Goal: Task Accomplishment & Management: Complete application form

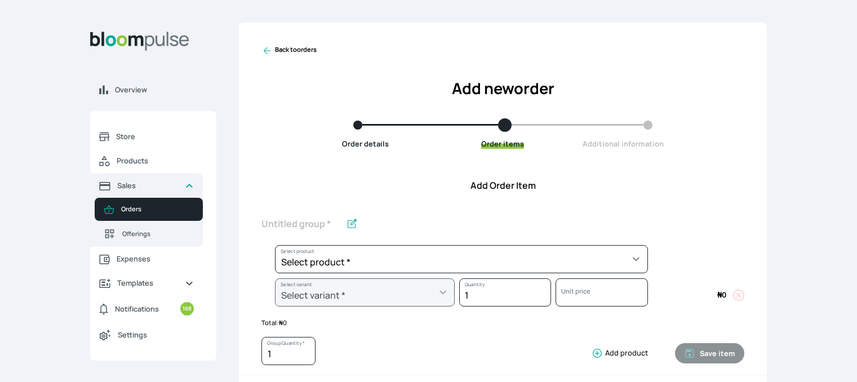
scroll to position [423, 0]
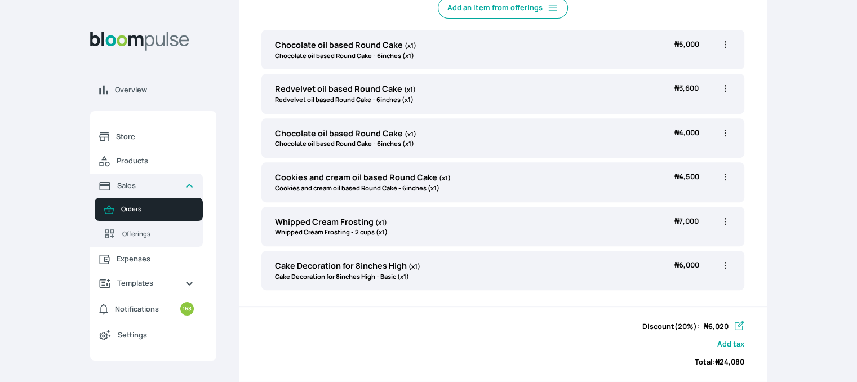
click at [727, 41] on icon "button" at bounding box center [724, 44] width 11 height 11
click at [687, 68] on span "Edit" at bounding box center [680, 67] width 81 height 11
type input "Chocolate oil based Round Cake"
select select "0a3636f1-4902-403d-89c1-f5465b9229a0"
select select "430dc832-116b-4f0b-ac5d-bc426ed0a68c"
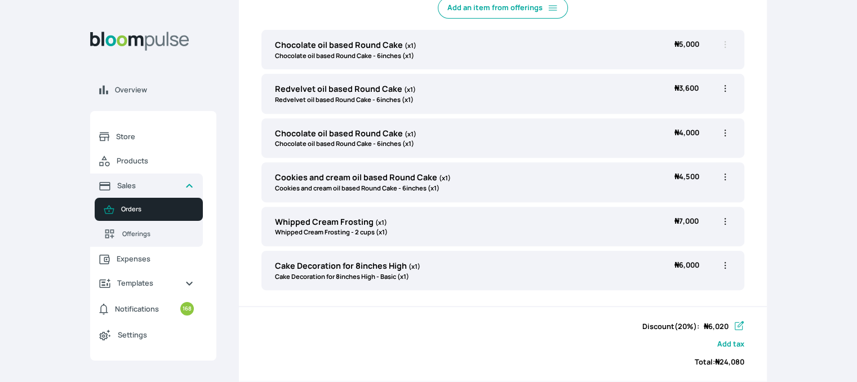
scroll to position [89, 0]
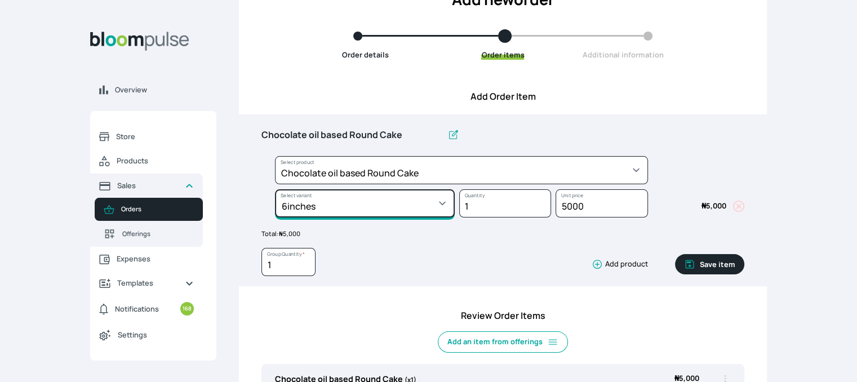
click at [406, 208] on select "Select variant * 10inches 11inches 12inches 6inches 7inches 8inches 9inches" at bounding box center [365, 203] width 180 height 28
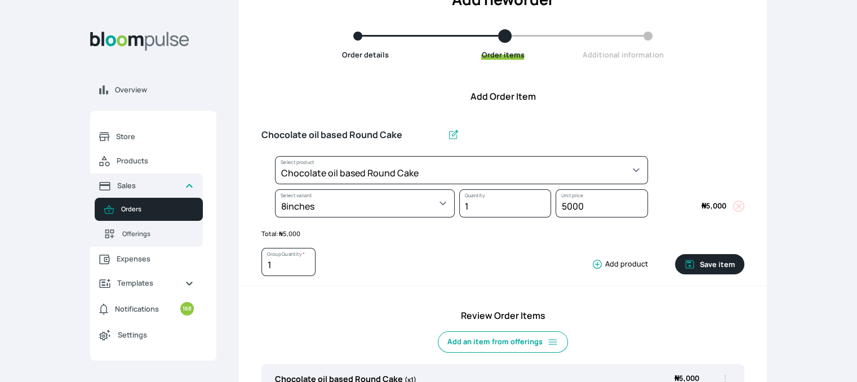
select select "0a3636f1-4902-403d-89c1-f5465b9229a0"
select select "1b042159-aabd-4eda-968f-ed2104558901"
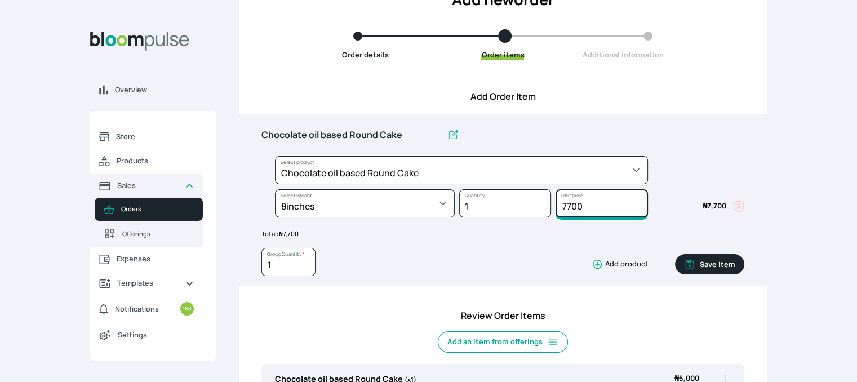
drag, startPoint x: 593, startPoint y: 208, endPoint x: 541, endPoint y: 208, distance: 51.8
click at [541, 208] on div "Select product * Cake Decoration for 8inches High Chocolate oil based Round Cak…" at bounding box center [502, 189] width 483 height 66
type input "8000"
click at [700, 255] on button "Save item" at bounding box center [709, 264] width 69 height 20
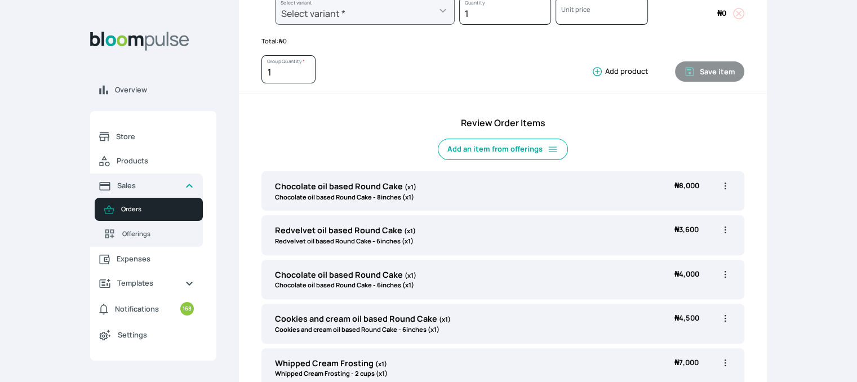
scroll to position [338, 0]
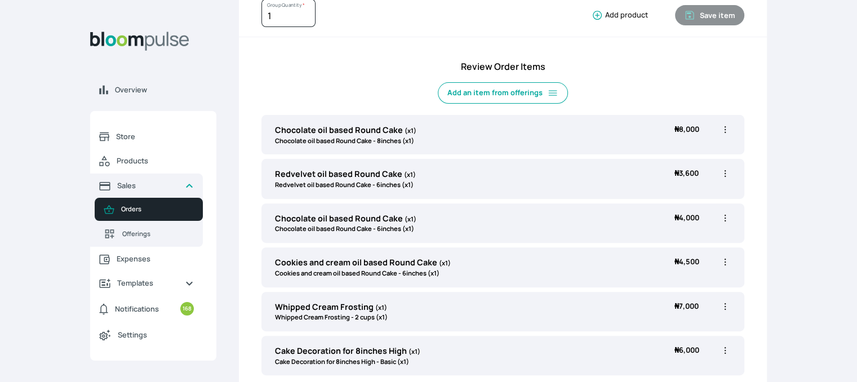
click at [723, 172] on icon "button" at bounding box center [724, 173] width 11 height 11
click at [683, 192] on span "Edit" at bounding box center [680, 197] width 81 height 11
type input "Redvelvet oil based Round Cake"
select select "308ec9aa-9c9b-4c8b-9137-5de2303ab237"
select select "539ea3f9-7b58-4ed5-a6fa-3c2a5292c254"
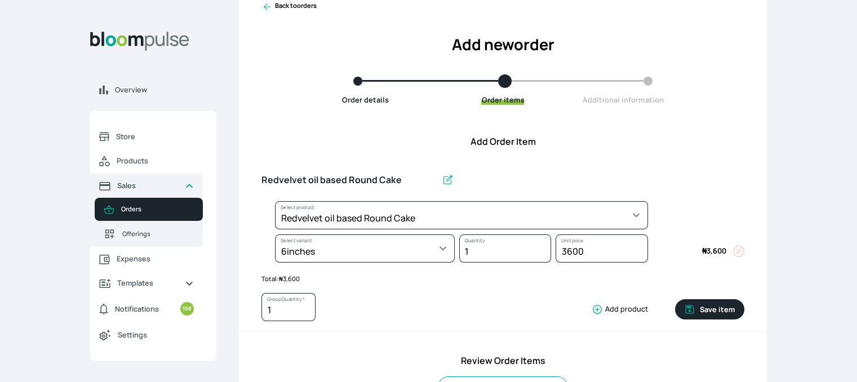
scroll to position [36, 0]
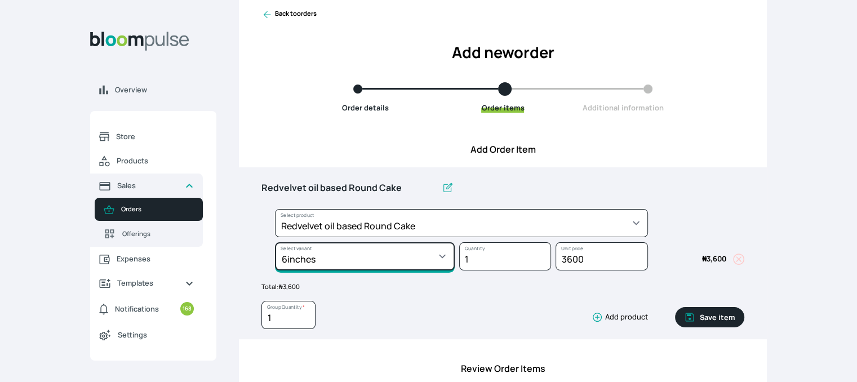
click at [407, 268] on select "Select variant * 10inches 11inches 12inches 6inches 7inches 8inches 9inches" at bounding box center [365, 256] width 180 height 28
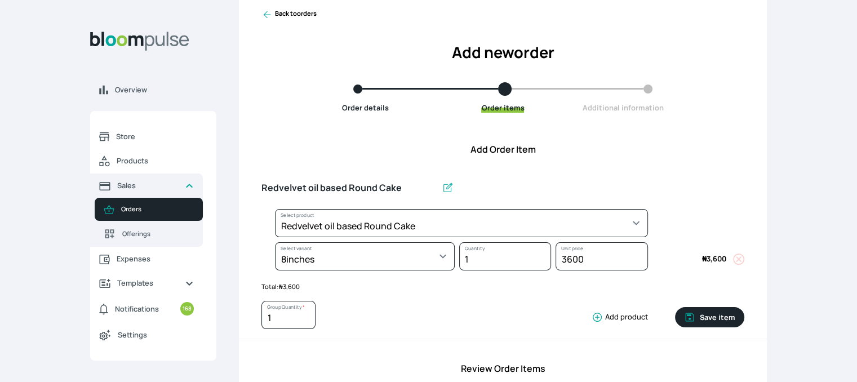
select select "308ec9aa-9c9b-4c8b-9137-5de2303ab237"
select select "e592fd65-7ecf-4c02-9b2e-527044ac8258"
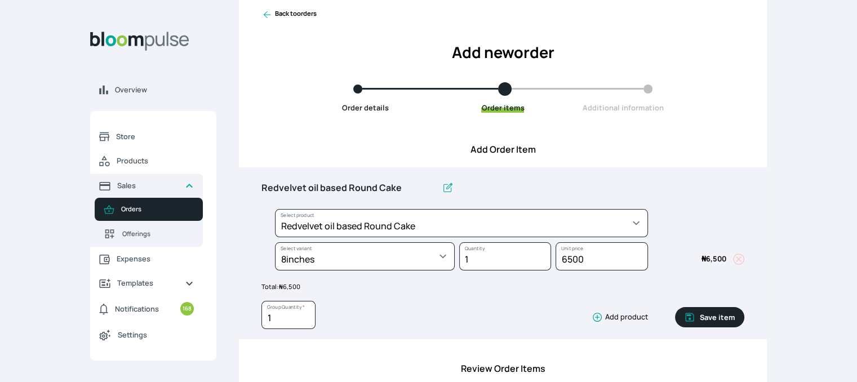
click at [718, 319] on button "Save item" at bounding box center [709, 317] width 69 height 20
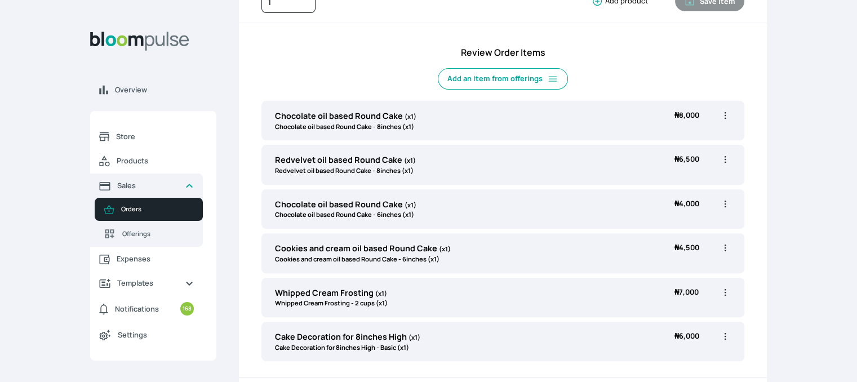
scroll to position [364, 0]
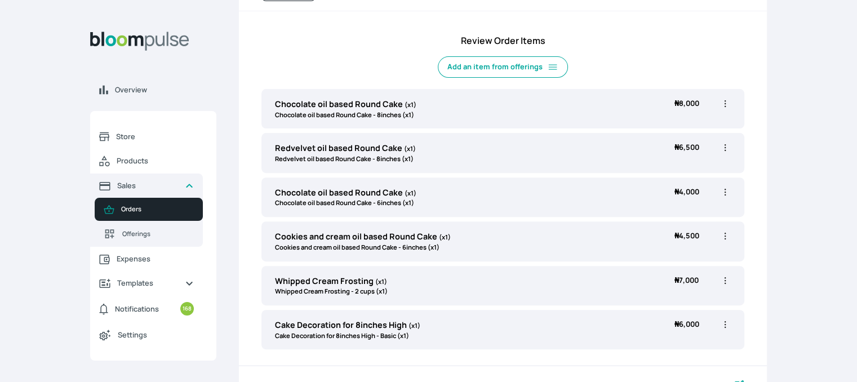
click at [725, 193] on icon "button" at bounding box center [725, 192] width 2 height 7
click at [682, 215] on span "Edit" at bounding box center [680, 215] width 81 height 11
type input "Chocolate oil based Round Cake"
select select "0a3636f1-4902-403d-89c1-f5465b9229a0"
select select "430dc832-116b-4f0b-ac5d-bc426ed0a68c"
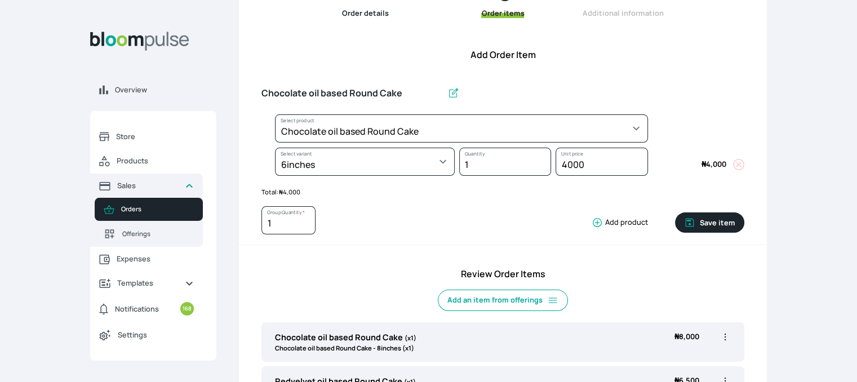
scroll to position [0, 0]
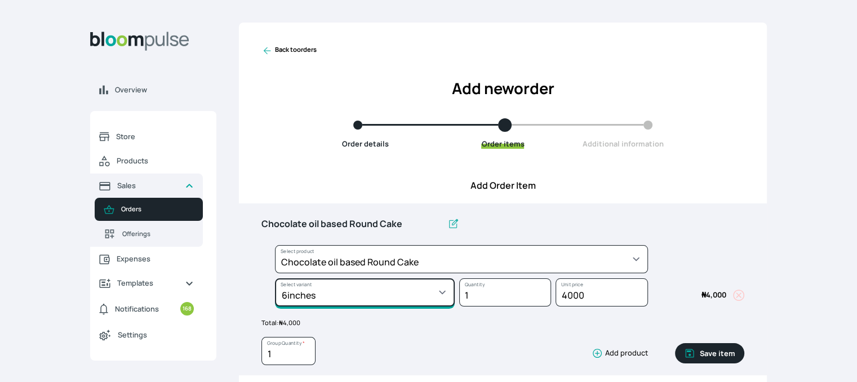
click at [439, 290] on select "Select variant * 10inches 11inches 12inches 6inches 7inches 8inches 9inches" at bounding box center [365, 292] width 180 height 28
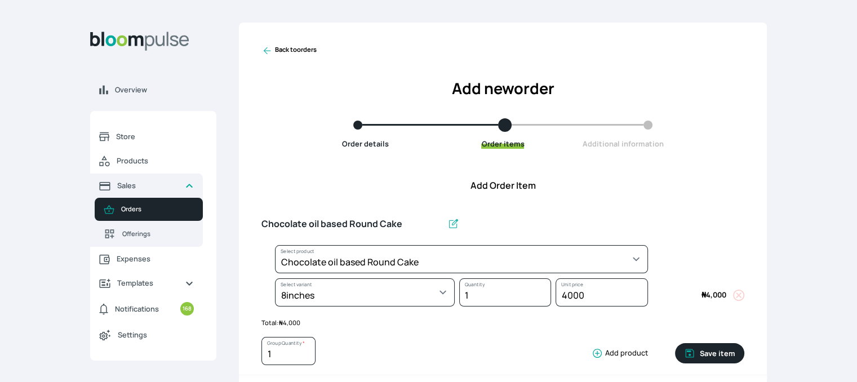
select select "0a3636f1-4902-403d-89c1-f5465b9229a0"
select select "1b042159-aabd-4eda-968f-ed2104558901"
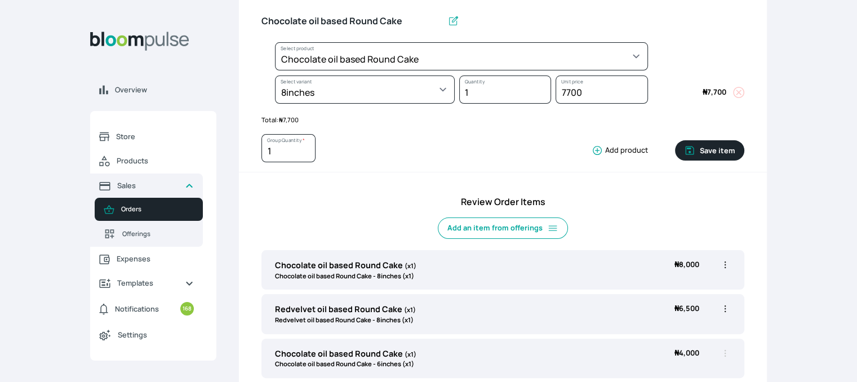
scroll to position [208, 0]
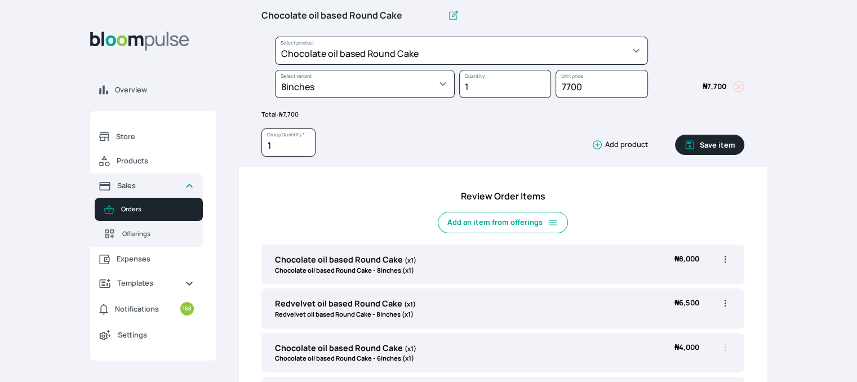
click at [722, 142] on button "Save item" at bounding box center [709, 145] width 69 height 20
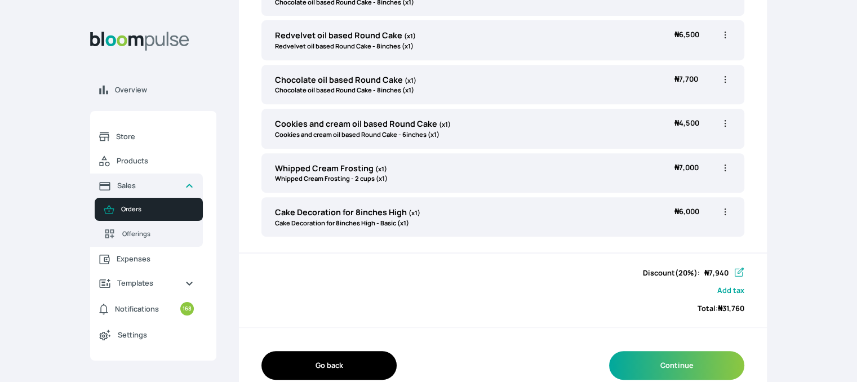
scroll to position [496, 0]
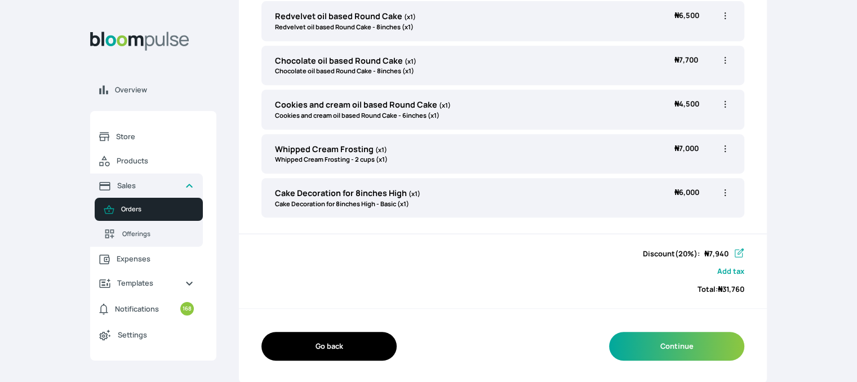
click at [725, 150] on icon "button" at bounding box center [725, 148] width 2 height 7
click at [675, 176] on li "Edit" at bounding box center [680, 172] width 99 height 20
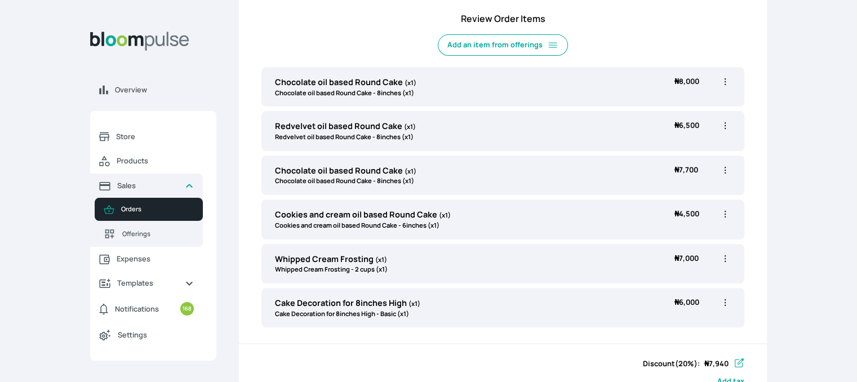
scroll to position [394, 0]
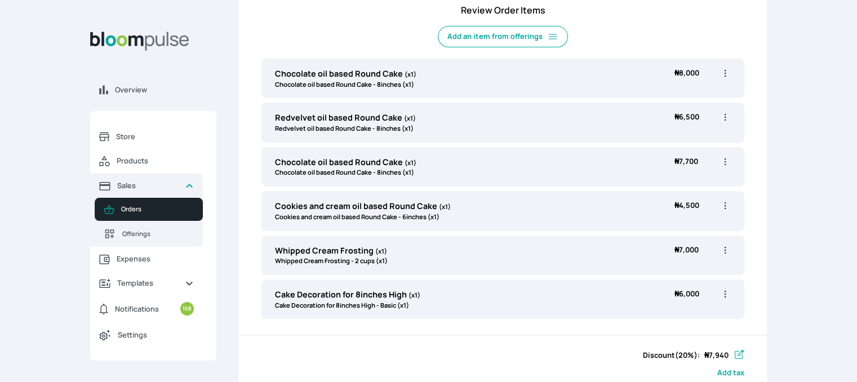
click at [723, 251] on icon "button" at bounding box center [724, 249] width 11 height 11
click at [696, 270] on span "Edit" at bounding box center [680, 273] width 81 height 11
type input "Whipped Cream Frosting"
select select "83f82b0c-44eb-4ac8-bd97-27faddcd7e30"
select select "c32598fd-da48-43a0-ba15-76ca132400df"
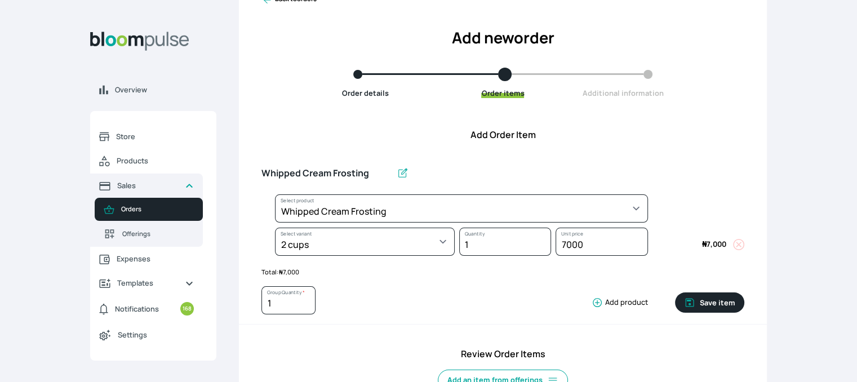
scroll to position [46, 0]
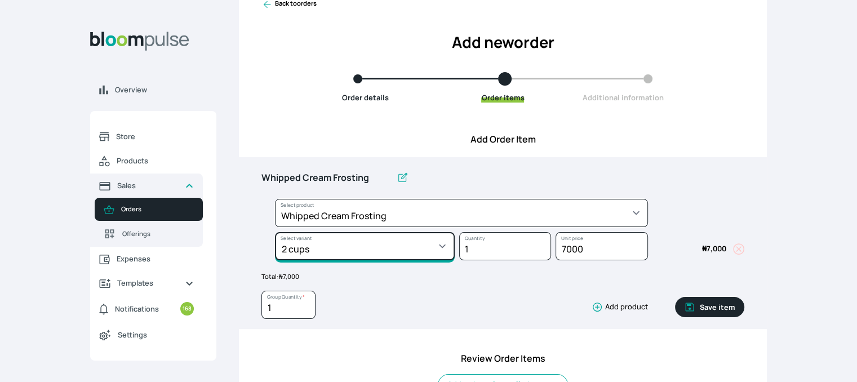
click at [413, 251] on select "Select variant * 1 cup 2 cups 3 cups 4 cups" at bounding box center [365, 246] width 180 height 28
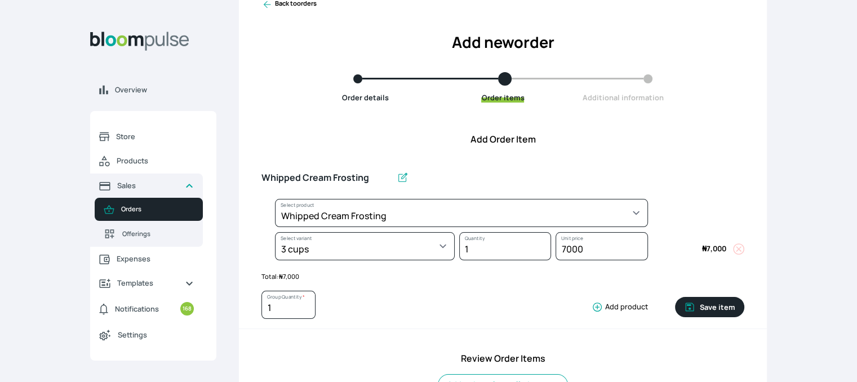
select select "83f82b0c-44eb-4ac8-bd97-27faddcd7e30"
select select "fde2ff08-7291-4fbf-b13d-84aa5027fb42"
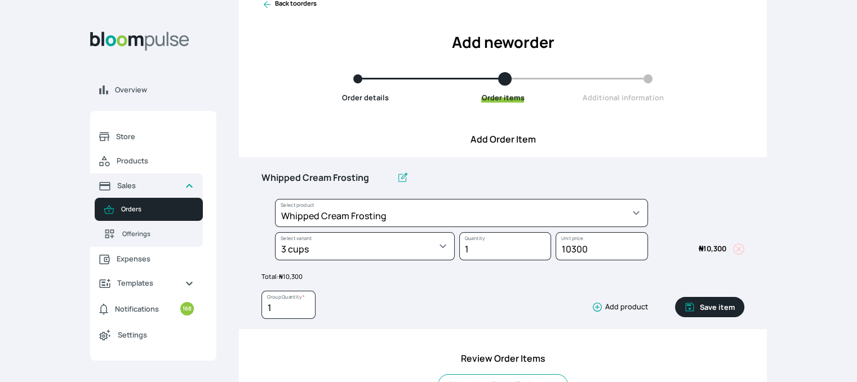
click at [702, 305] on button "Save item" at bounding box center [709, 307] width 69 height 20
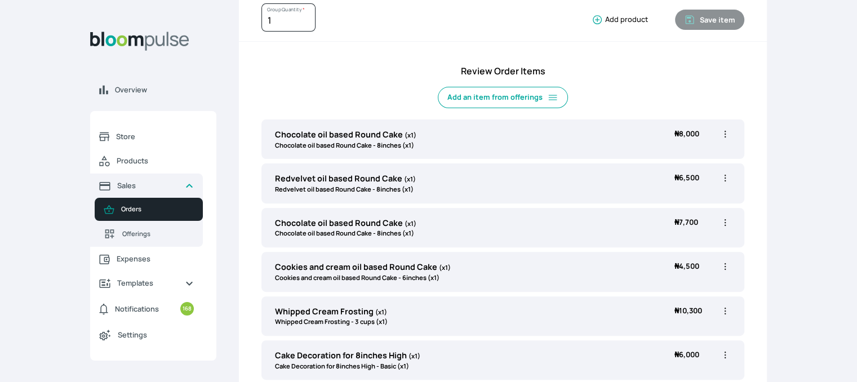
scroll to position [496, 0]
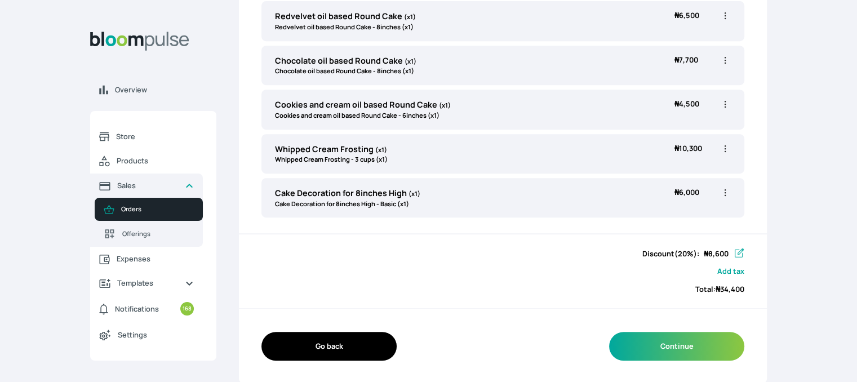
click at [724, 103] on icon "button" at bounding box center [724, 104] width 11 height 11
click at [689, 124] on span "Edit" at bounding box center [680, 127] width 81 height 11
type input "Cookies and cream oil based Round Cake"
select select "cda72d0d-3d53-418f-8b8c-ee180d80a3bf"
select select "672edf05-6937-4469-9859-d71e507f1d25"
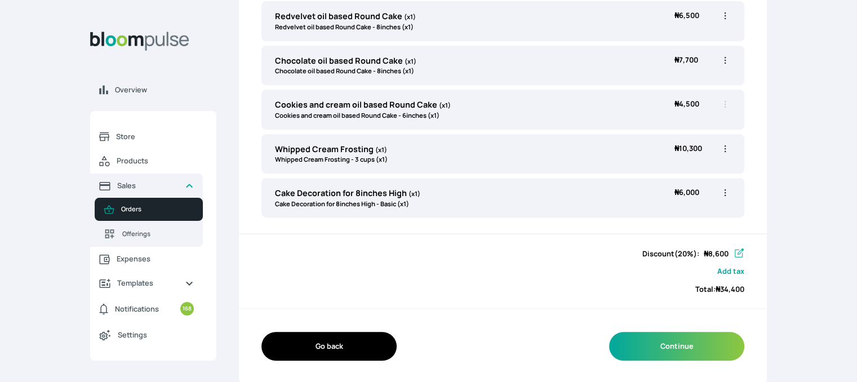
scroll to position [162, 0]
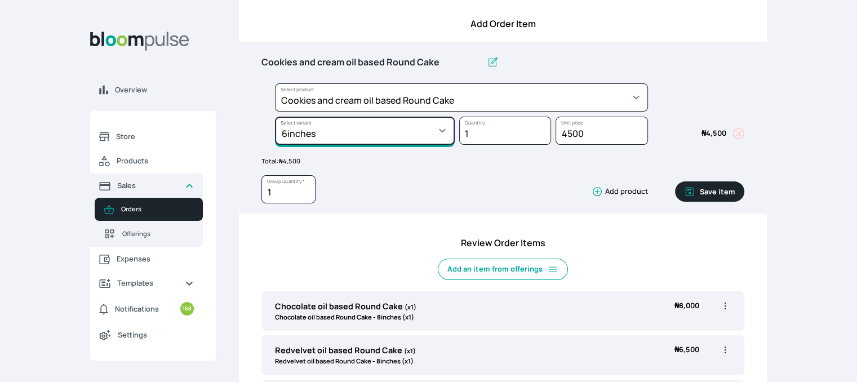
click at [442, 127] on select "Select variant * 10inches 11inches 12inches 13inches 14inches 6inches 7inches 8…" at bounding box center [365, 131] width 180 height 28
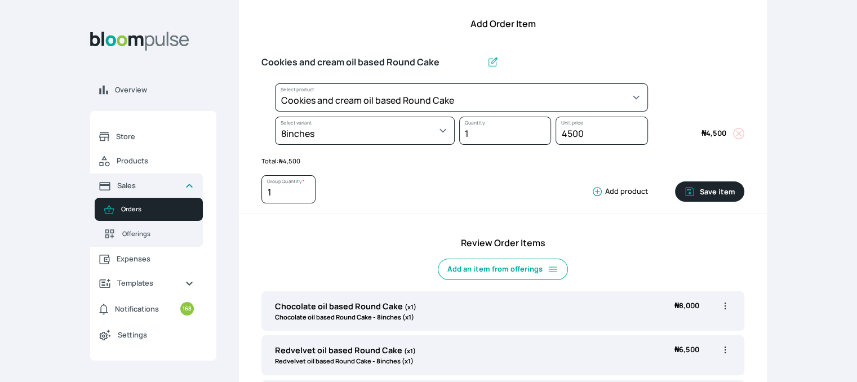
select select "cda72d0d-3d53-418f-8b8c-ee180d80a3bf"
select select "34752c39-02f7-4cb1-9046-992428bcfe40"
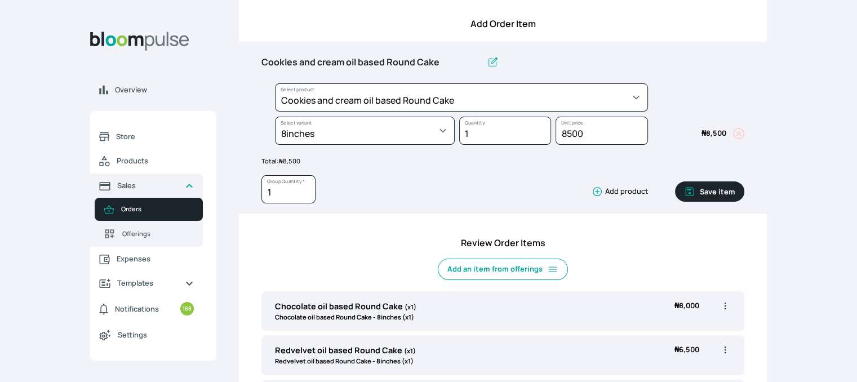
click at [730, 185] on button "Save item" at bounding box center [709, 191] width 69 height 20
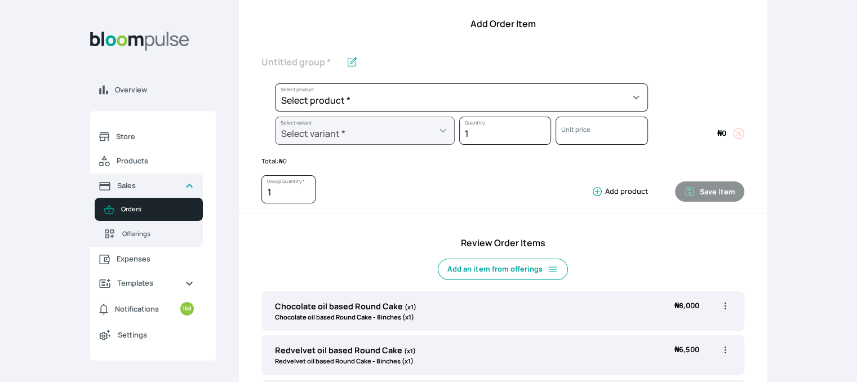
scroll to position [496, 0]
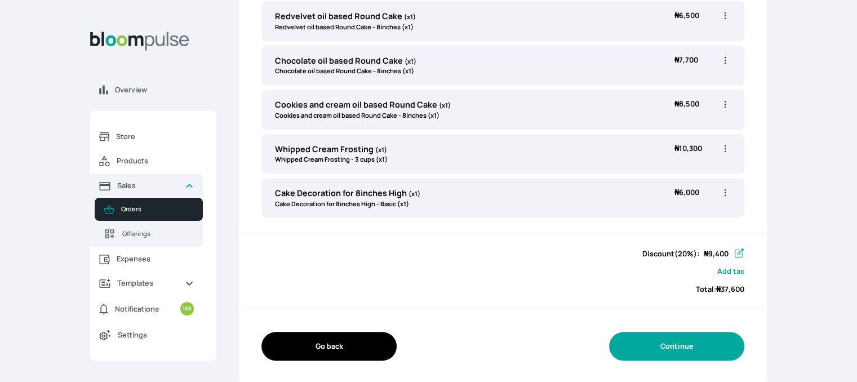
click at [679, 346] on button "Continue" at bounding box center [676, 346] width 135 height 29
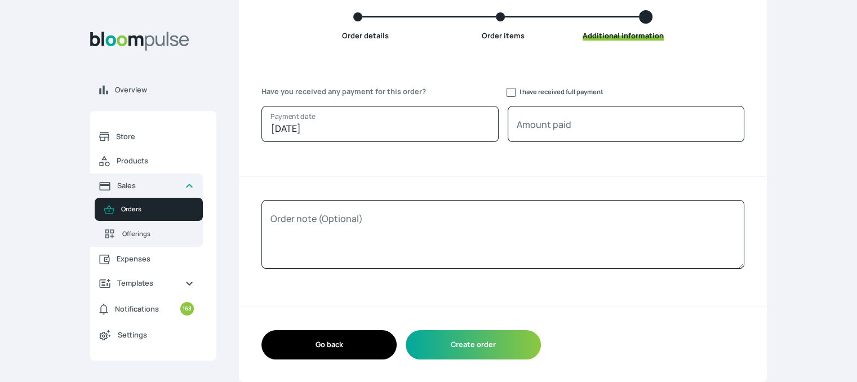
scroll to position [108, 0]
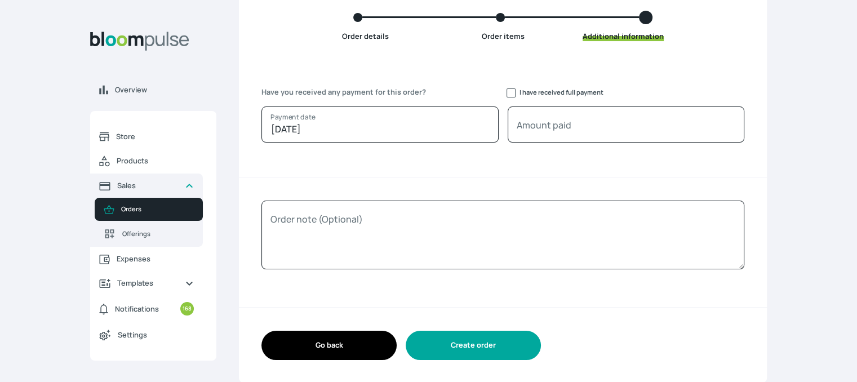
click at [510, 339] on button "Create order" at bounding box center [473, 345] width 135 height 29
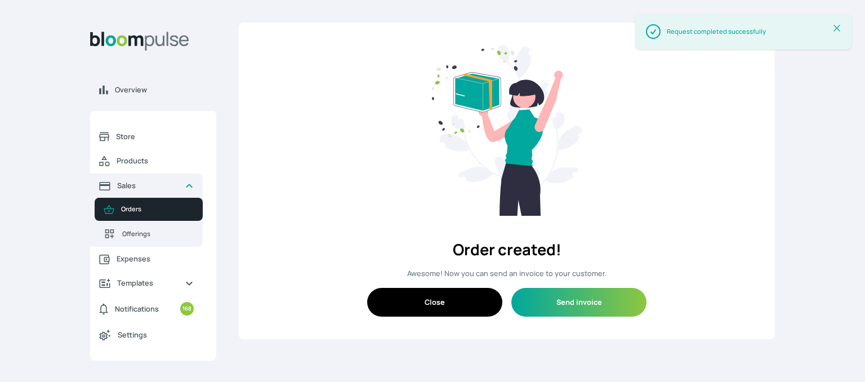
click at [436, 309] on button "Close" at bounding box center [434, 302] width 135 height 29
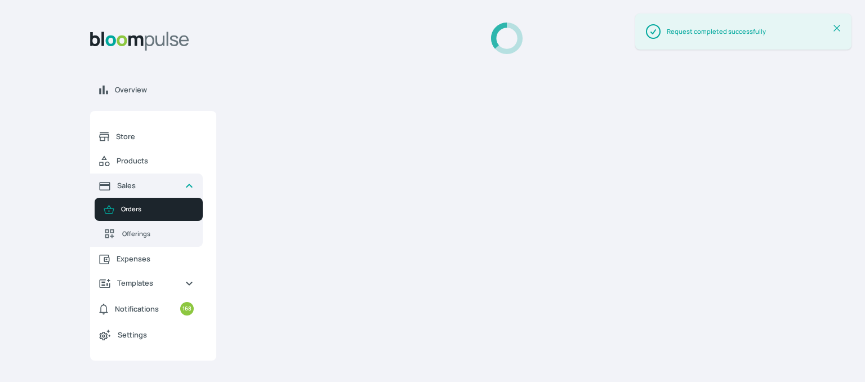
click at [838, 24] on icon at bounding box center [836, 28] width 11 height 11
